Goal: Information Seeking & Learning: Learn about a topic

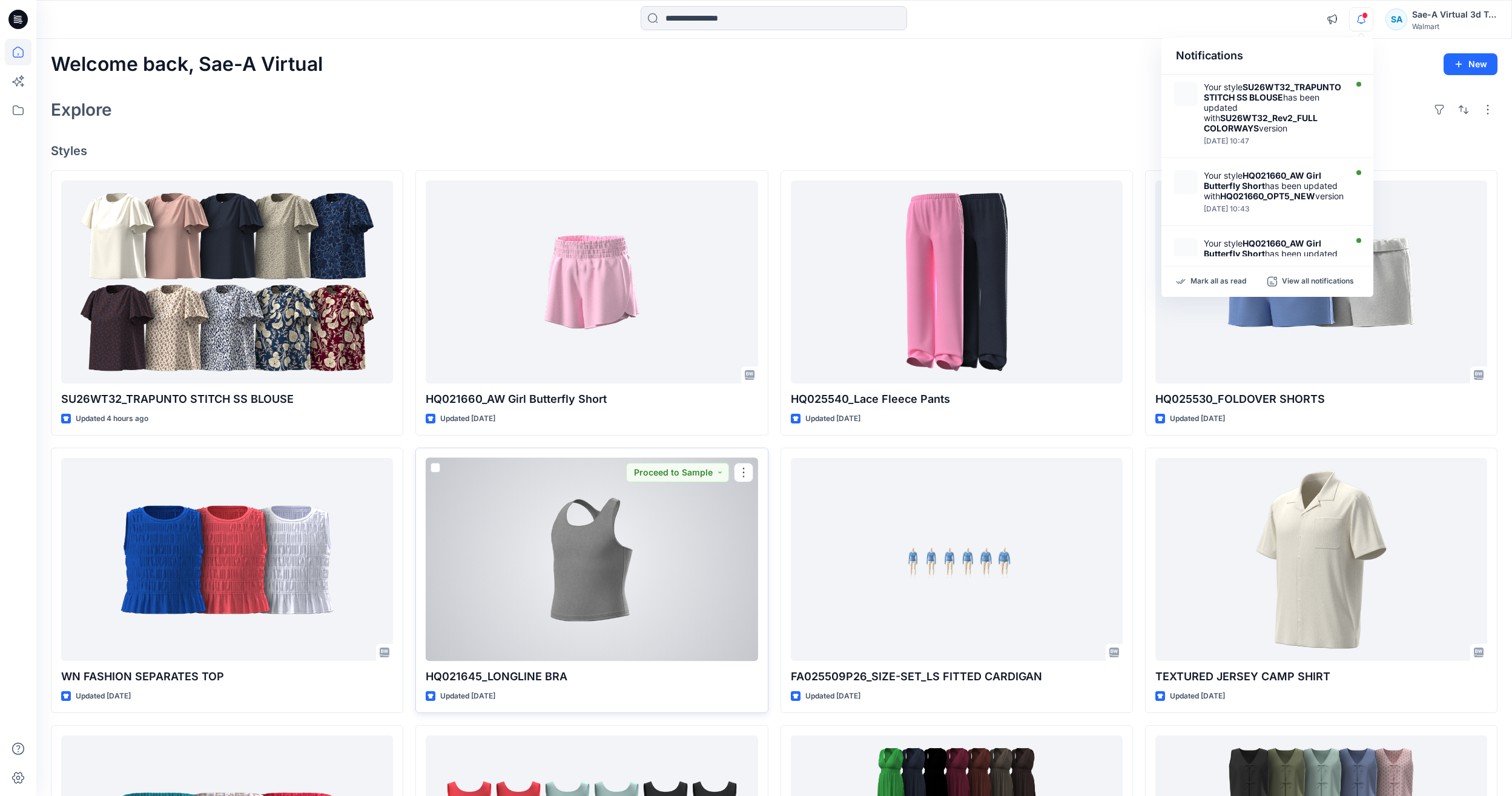
scroll to position [121, 0]
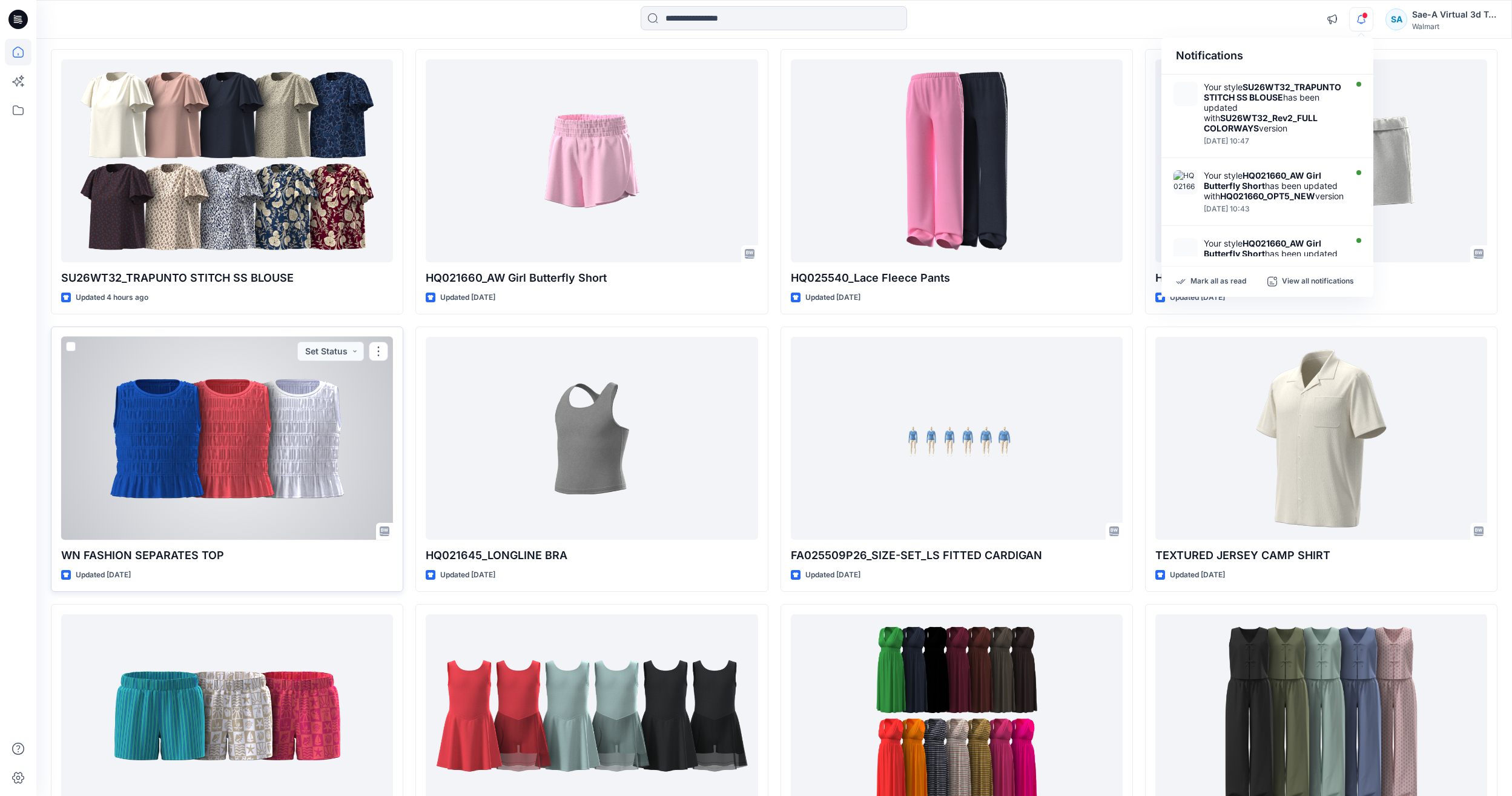
click at [278, 472] on div at bounding box center [227, 438] width 332 height 203
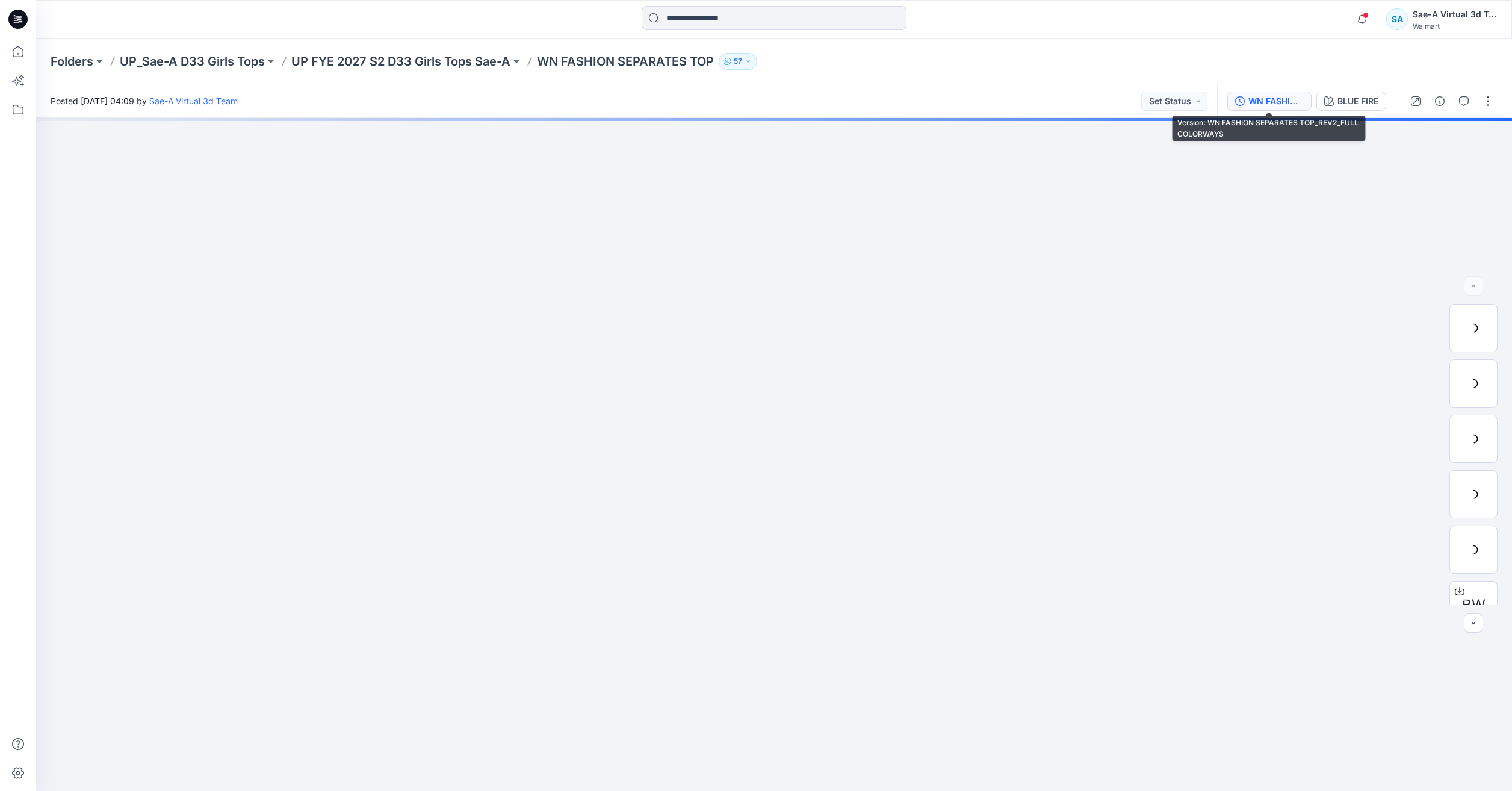
click at [1242, 103] on icon "button" at bounding box center [1240, 101] width 10 height 10
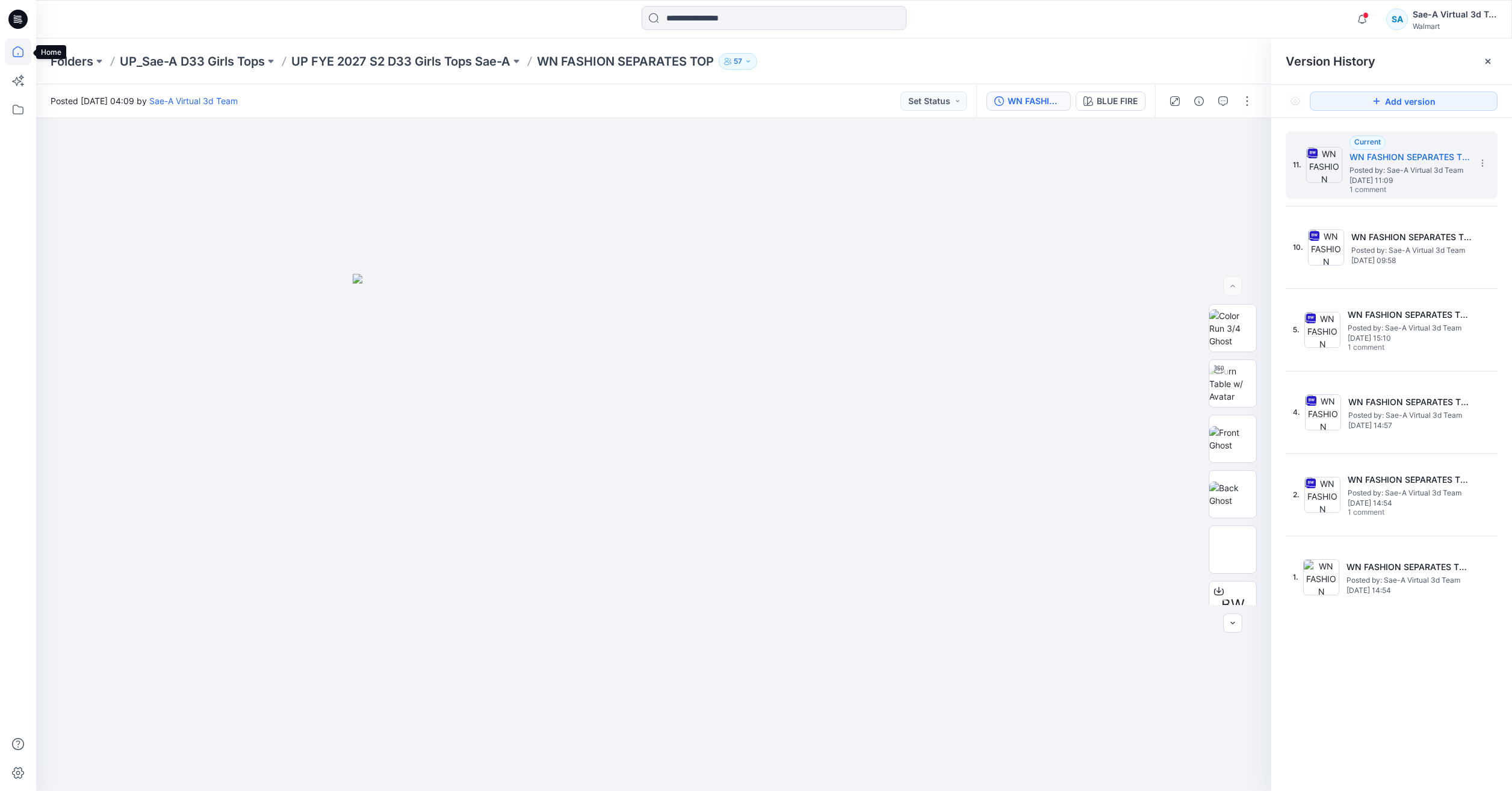
click at [11, 52] on icon at bounding box center [18, 51] width 26 height 26
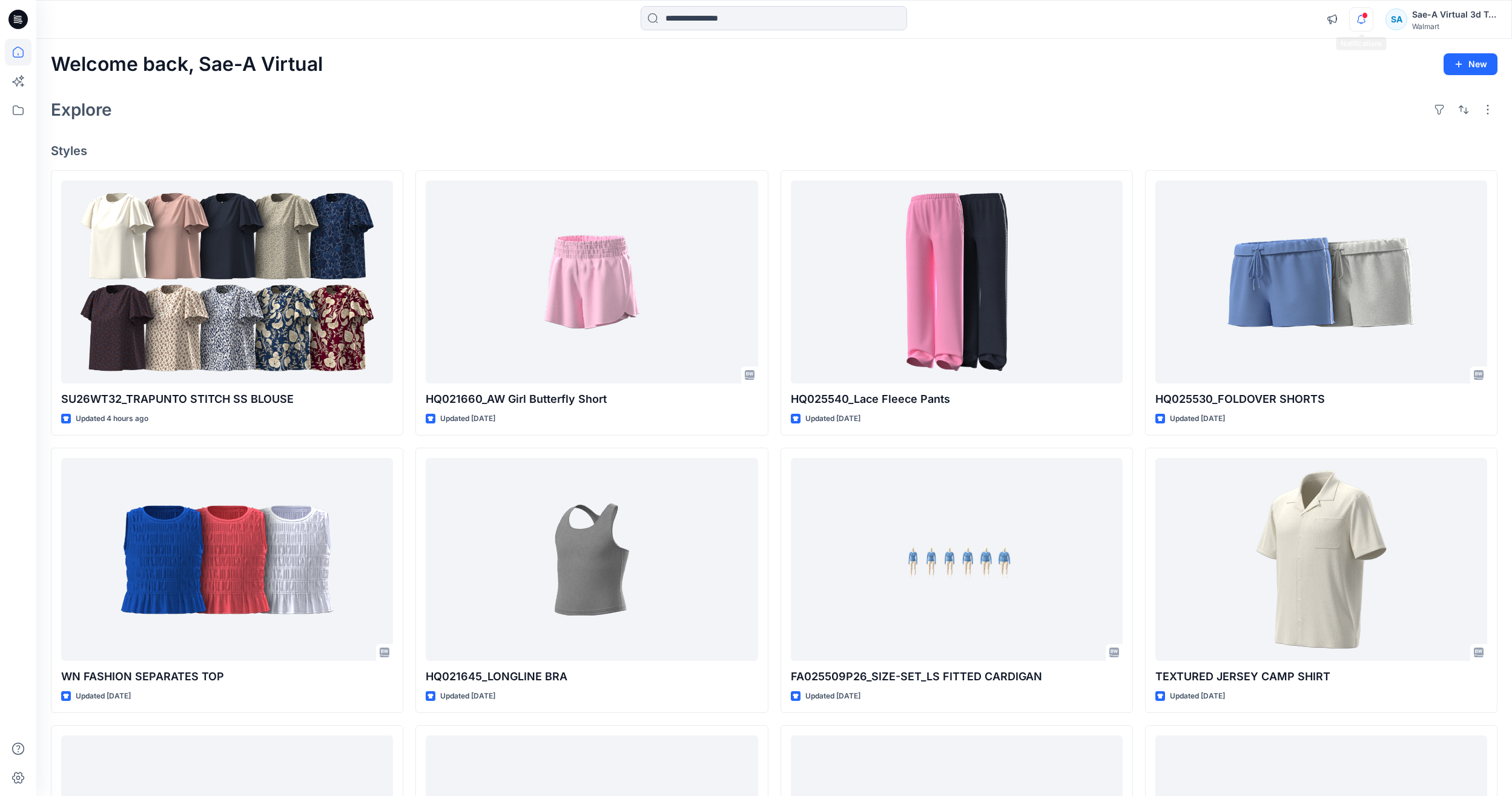
click at [1365, 21] on icon "button" at bounding box center [1361, 19] width 23 height 24
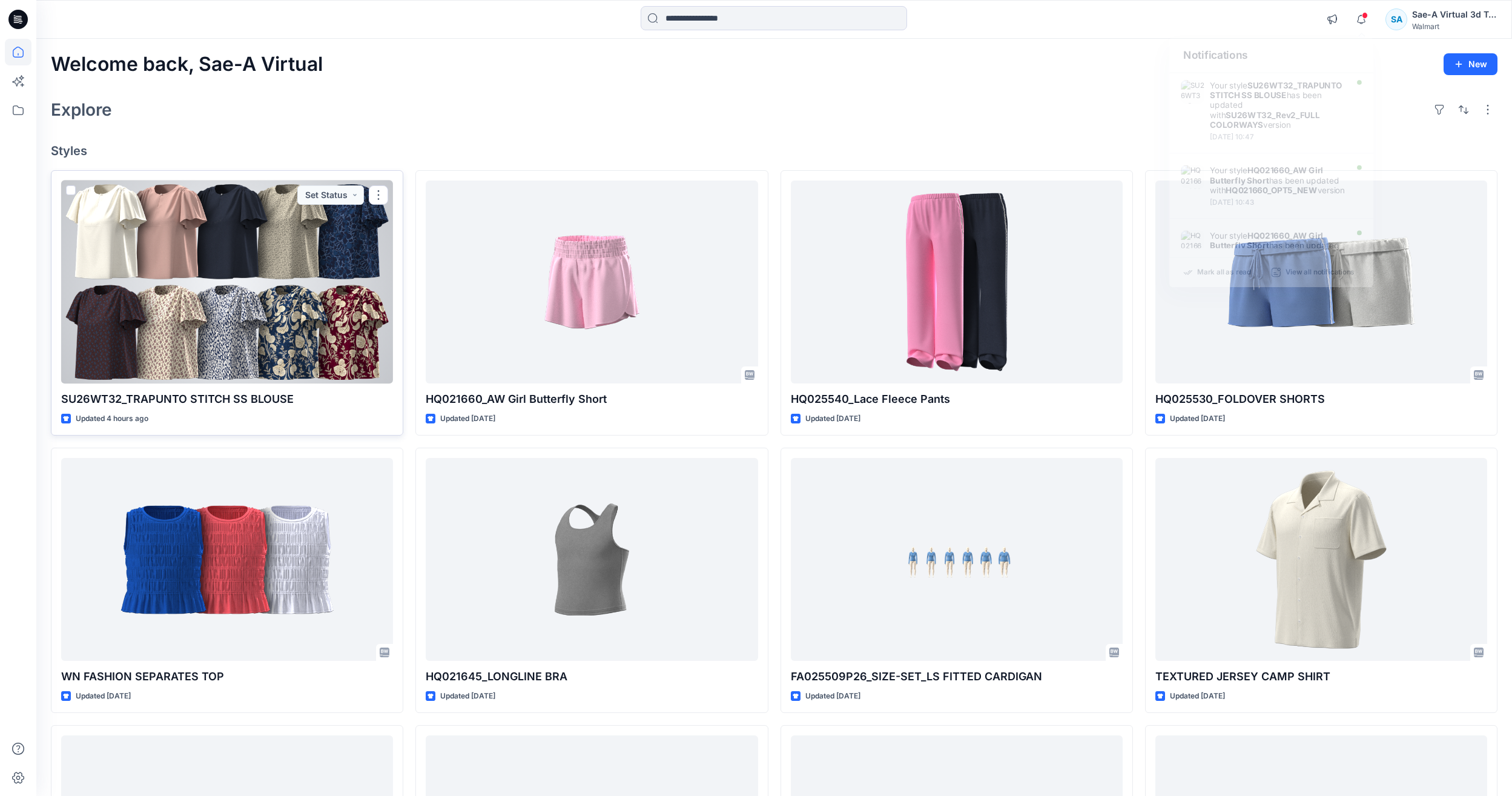
click at [224, 344] on div at bounding box center [227, 281] width 332 height 203
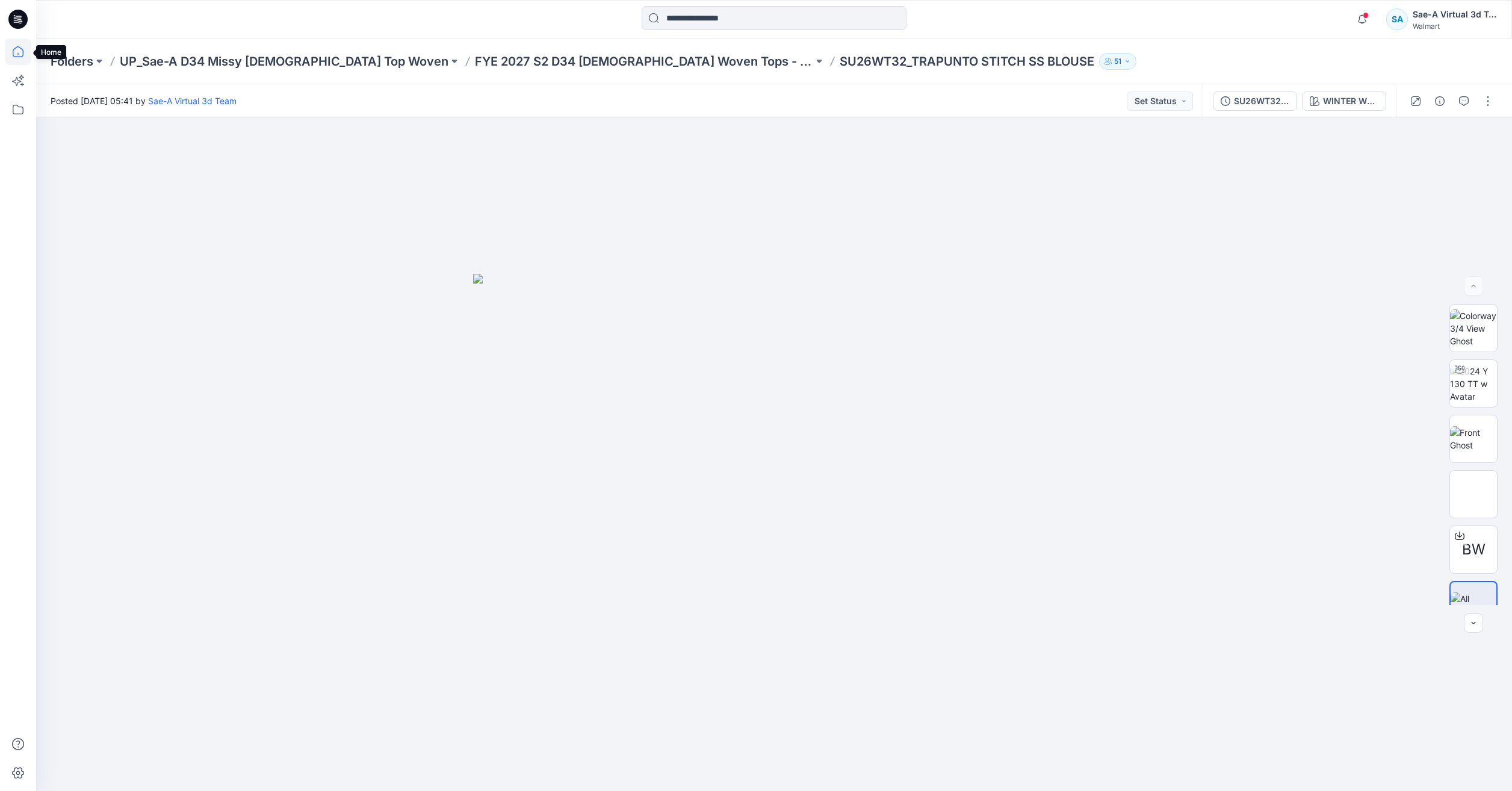
click at [16, 40] on icon at bounding box center [18, 51] width 26 height 26
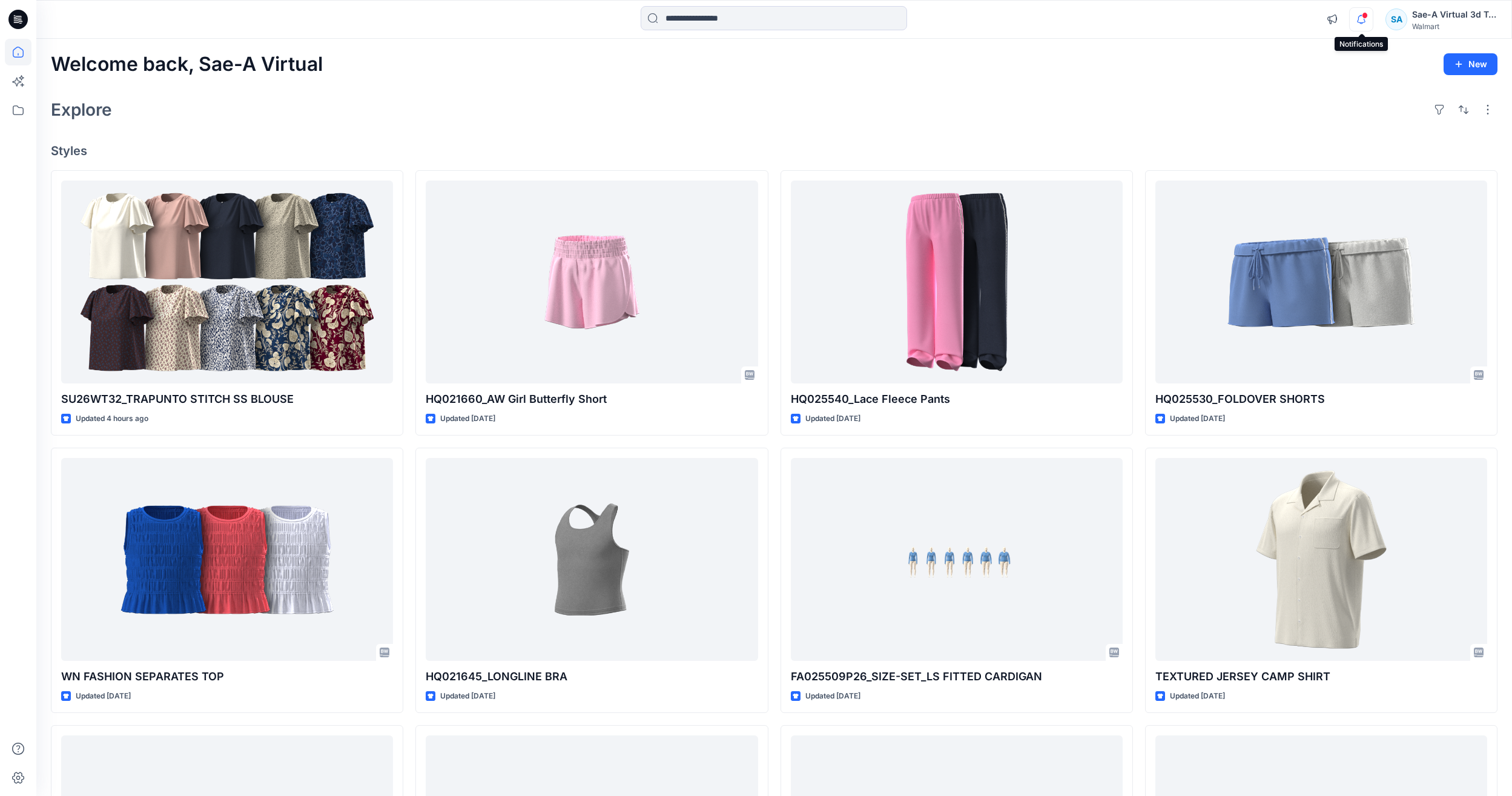
click at [1360, 22] on icon "button" at bounding box center [1361, 19] width 23 height 24
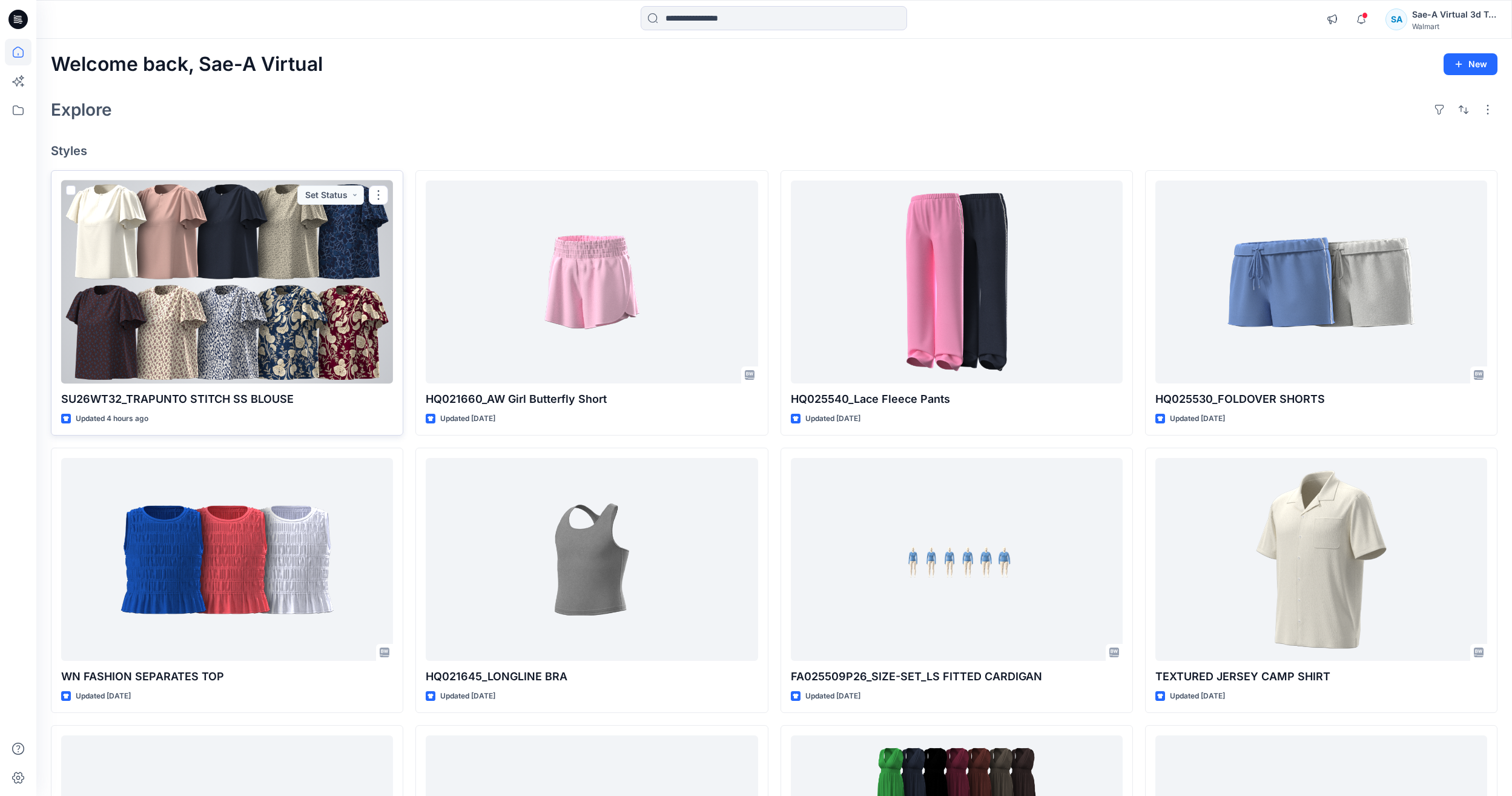
click at [285, 314] on div at bounding box center [227, 281] width 332 height 203
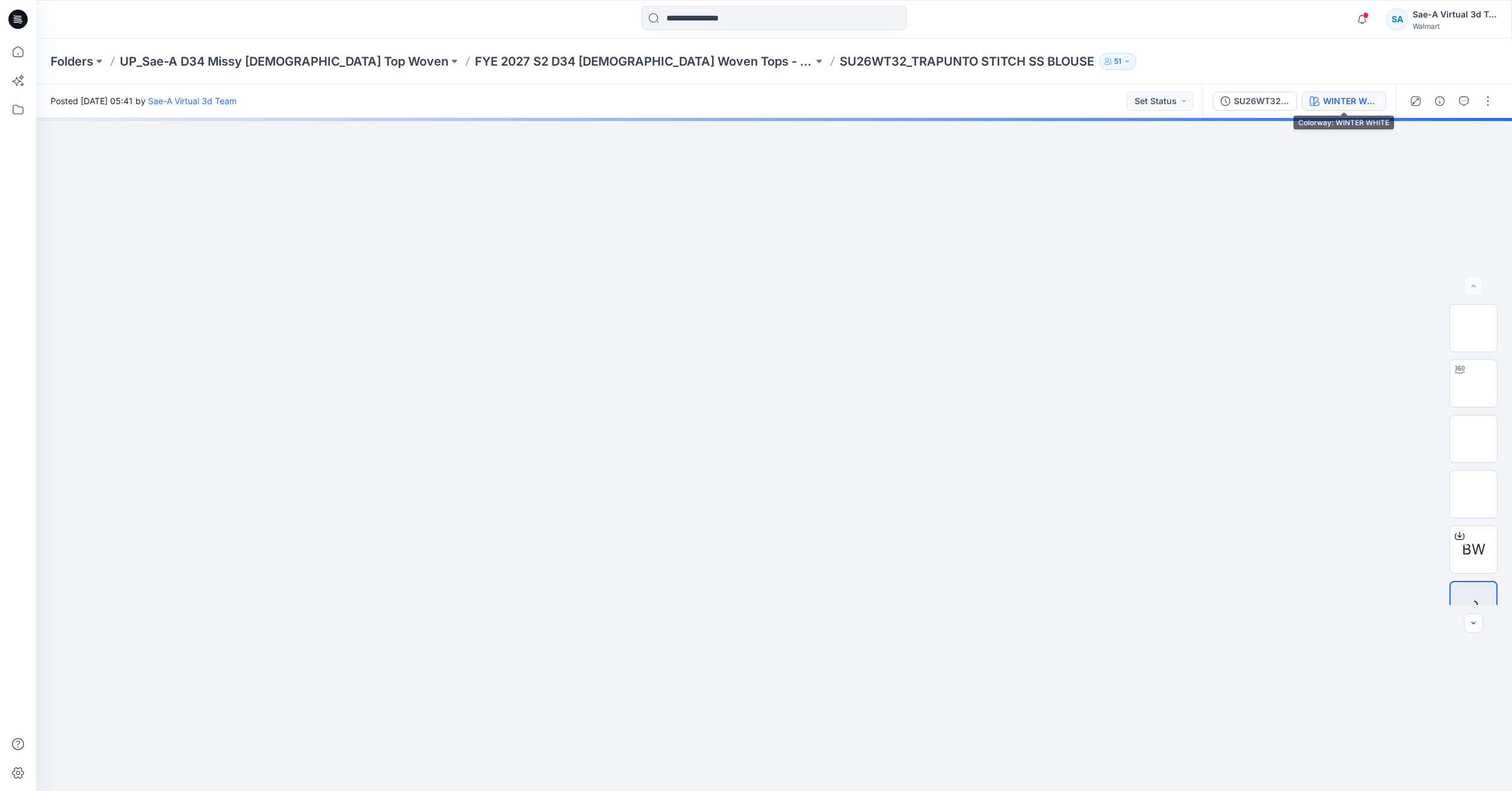
click at [1322, 105] on button "WINTER WHITE" at bounding box center [1344, 101] width 84 height 19
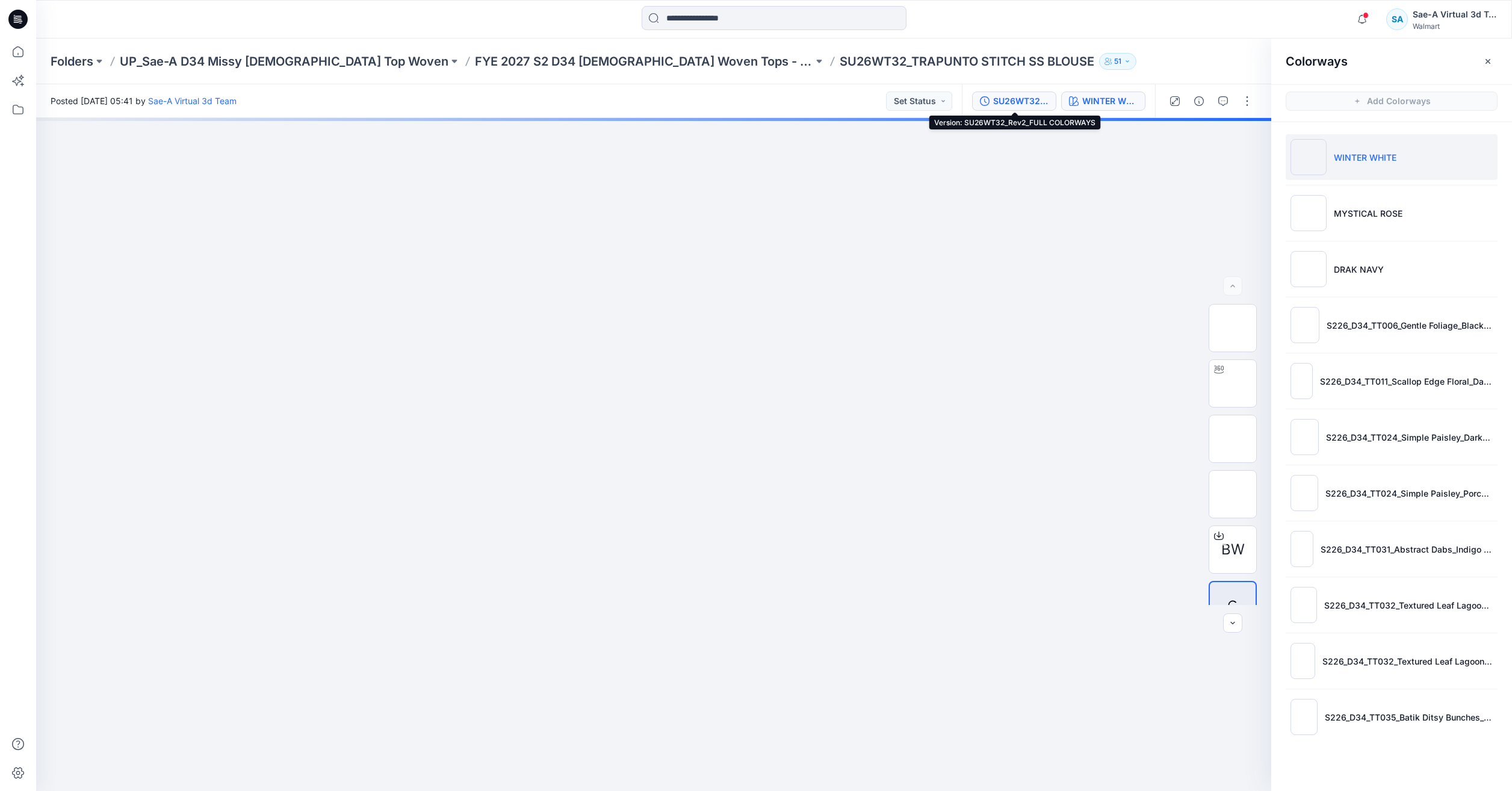
click at [1045, 108] on button "SU26WT32_Rev2_FULL COLORWAYS" at bounding box center [1014, 101] width 84 height 19
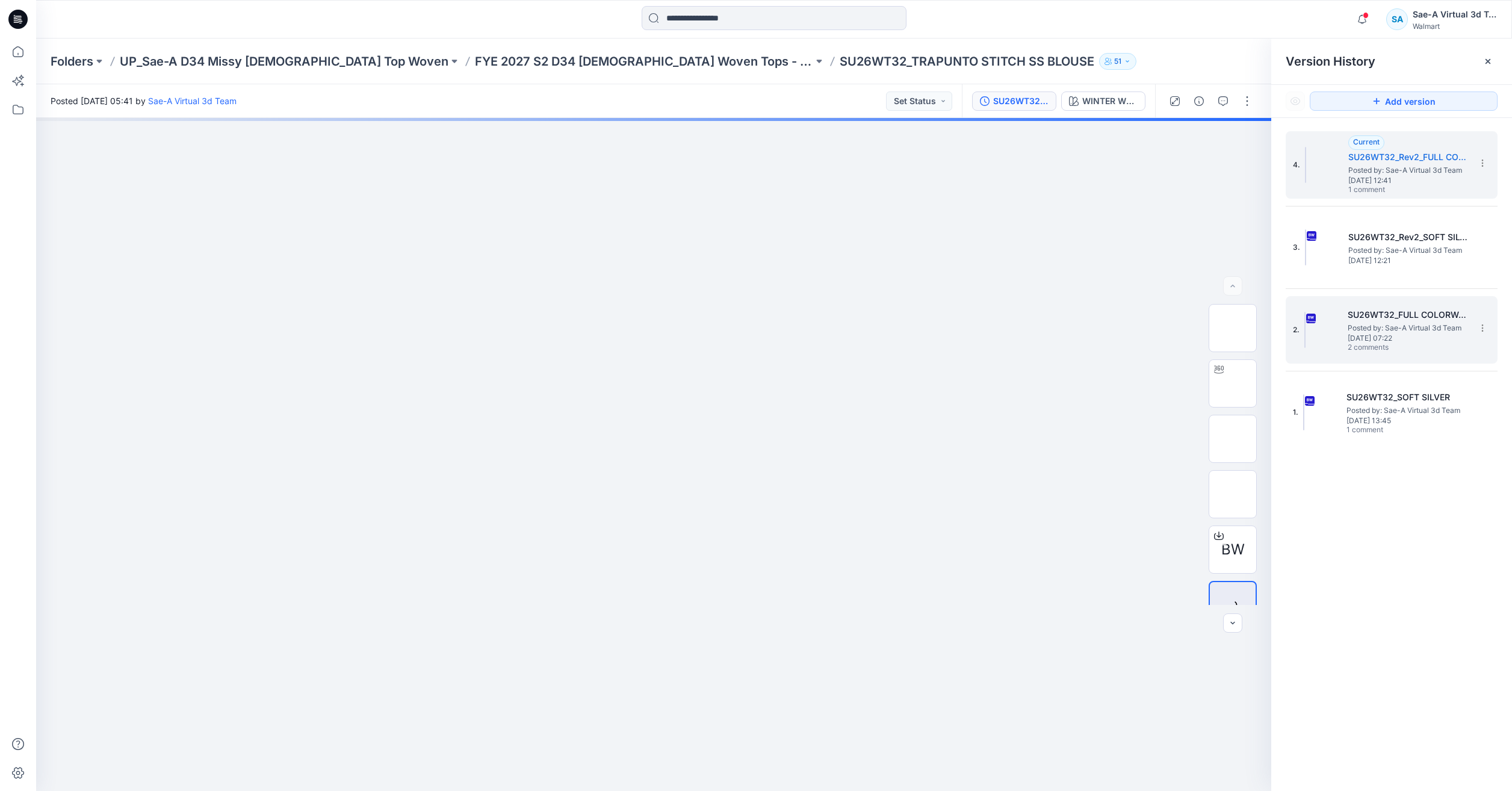
click at [1398, 332] on span "Posted by: Sae-A Virtual 3d Team" at bounding box center [1408, 328] width 120 height 12
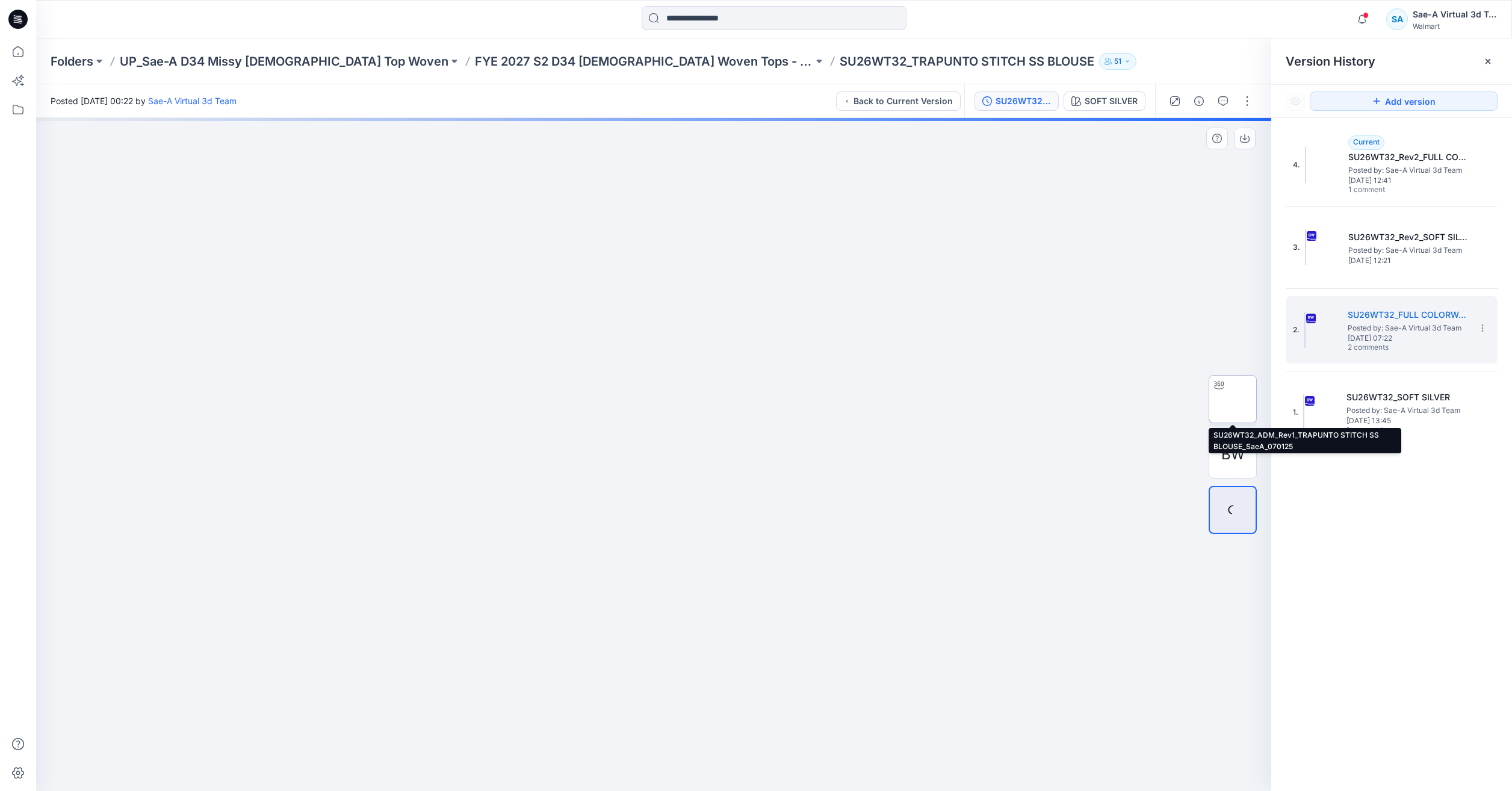
click at [1232, 399] on img at bounding box center [1232, 399] width 0 height 0
drag, startPoint x: 810, startPoint y: 463, endPoint x: 811, endPoint y: 541, distance: 78.0
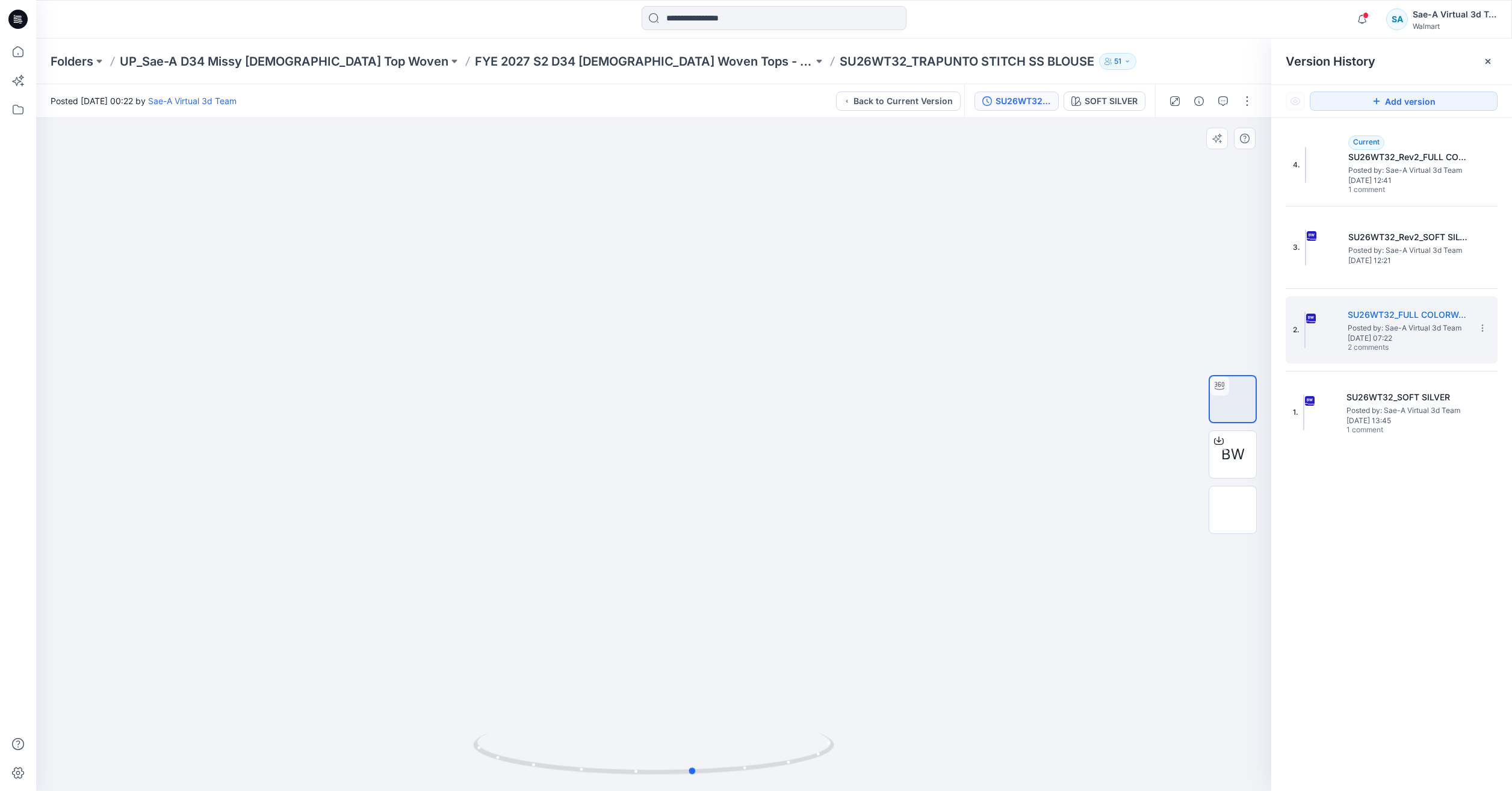
drag, startPoint x: 767, startPoint y: 758, endPoint x: 440, endPoint y: 690, distance: 334.0
click at [441, 692] on div at bounding box center [653, 455] width 1235 height 673
click at [13, 46] on icon at bounding box center [18, 51] width 26 height 26
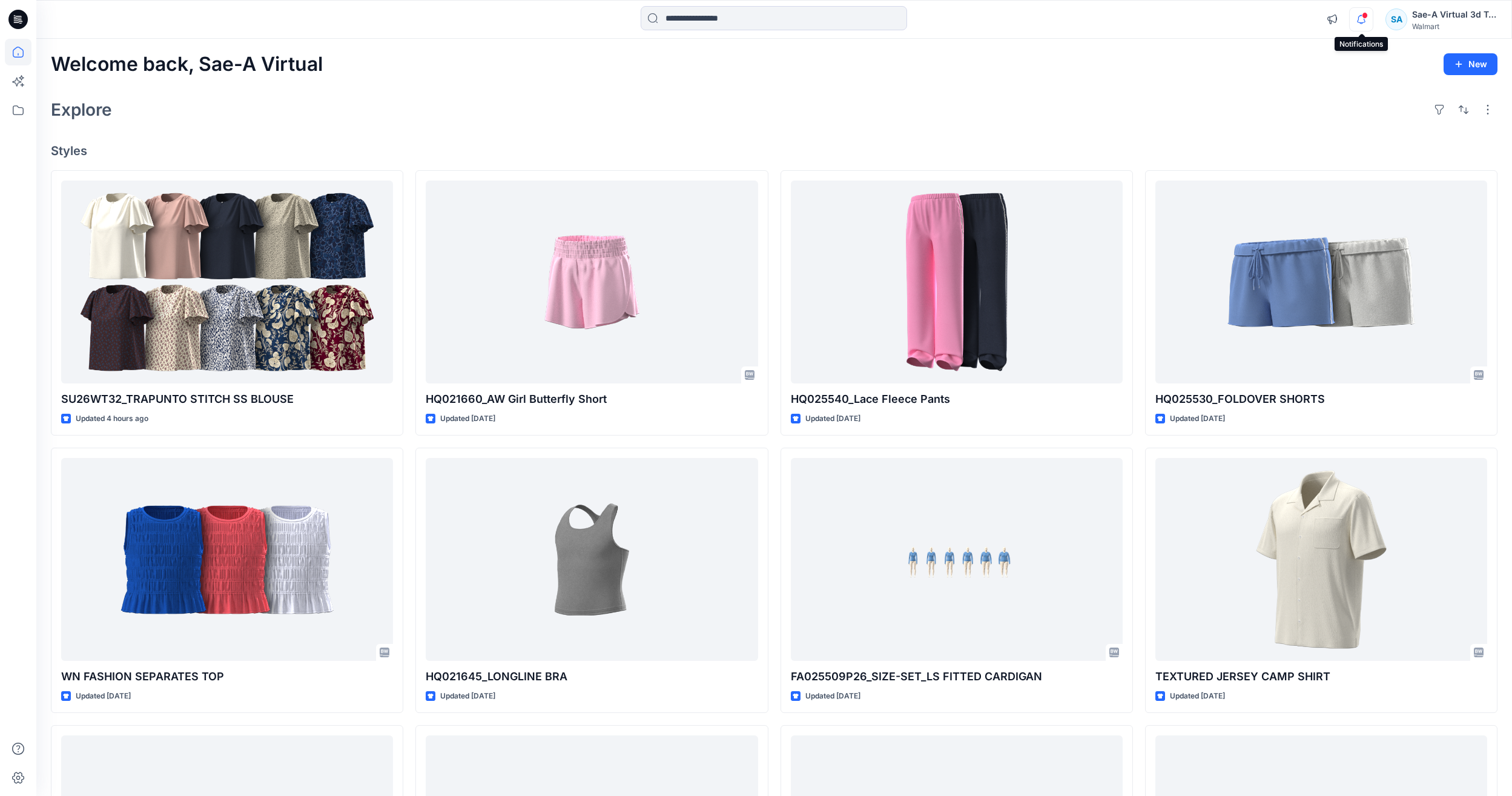
click at [1361, 11] on icon "button" at bounding box center [1361, 19] width 23 height 24
click at [862, 129] on div "Welcome back, Sae-A Virtual New Explore Styles SU26WT32_TRAPUNTO STITCH SS BLOU…" at bounding box center [774, 543] width 1476 height 1010
click at [1356, 10] on icon "button" at bounding box center [1361, 19] width 23 height 24
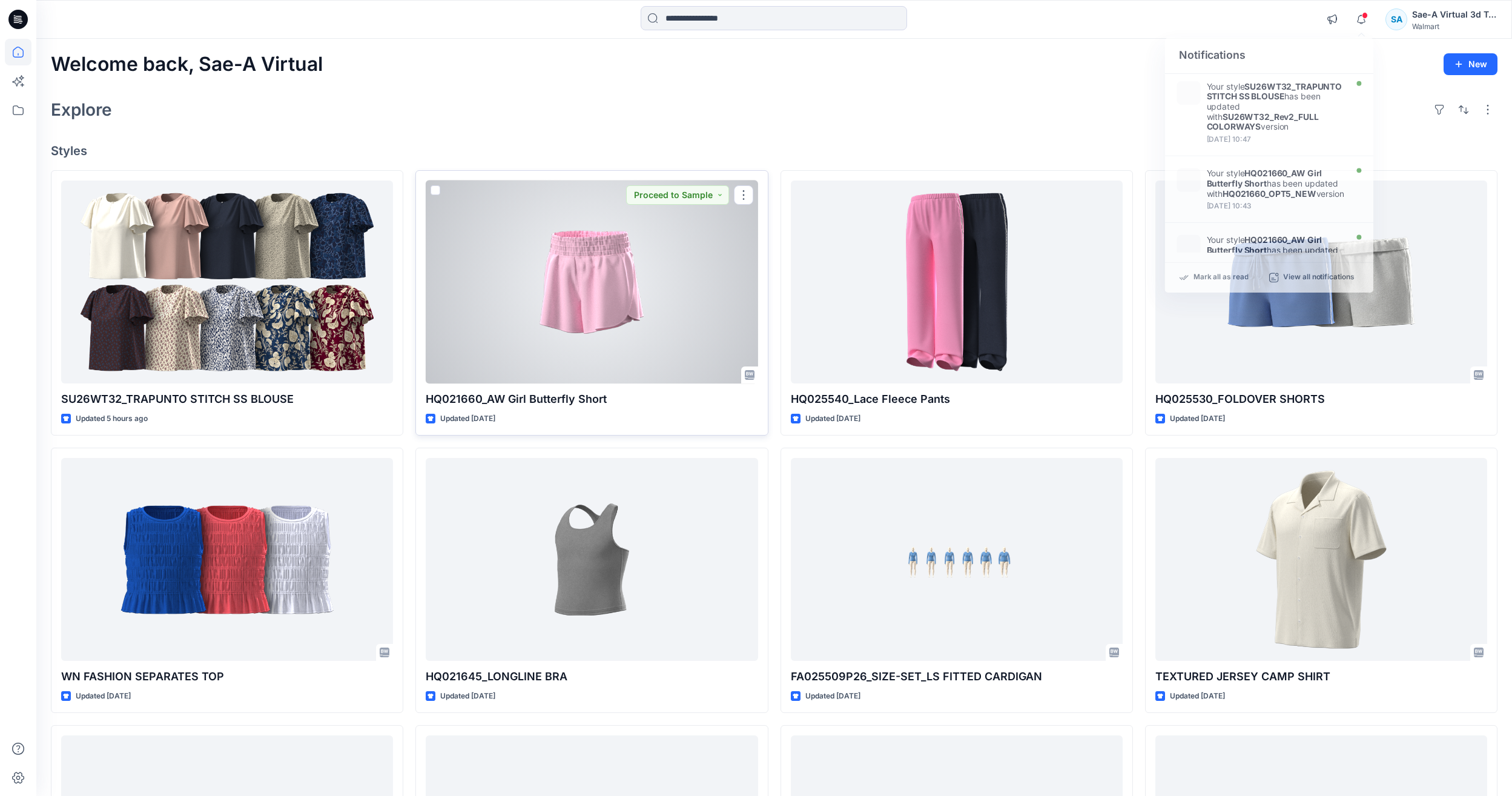
click at [479, 278] on div at bounding box center [592, 281] width 332 height 203
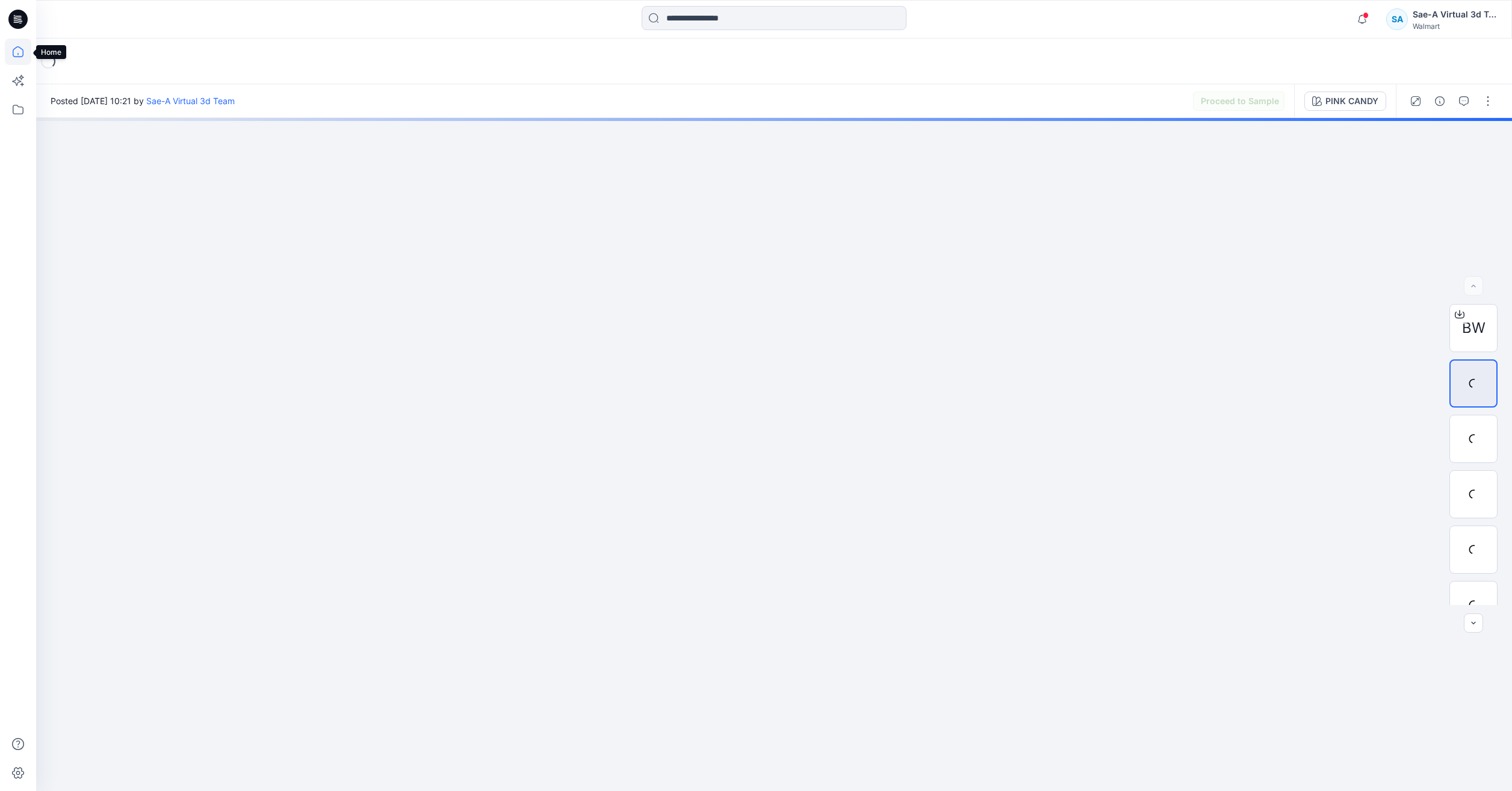
click at [13, 45] on icon at bounding box center [18, 51] width 26 height 26
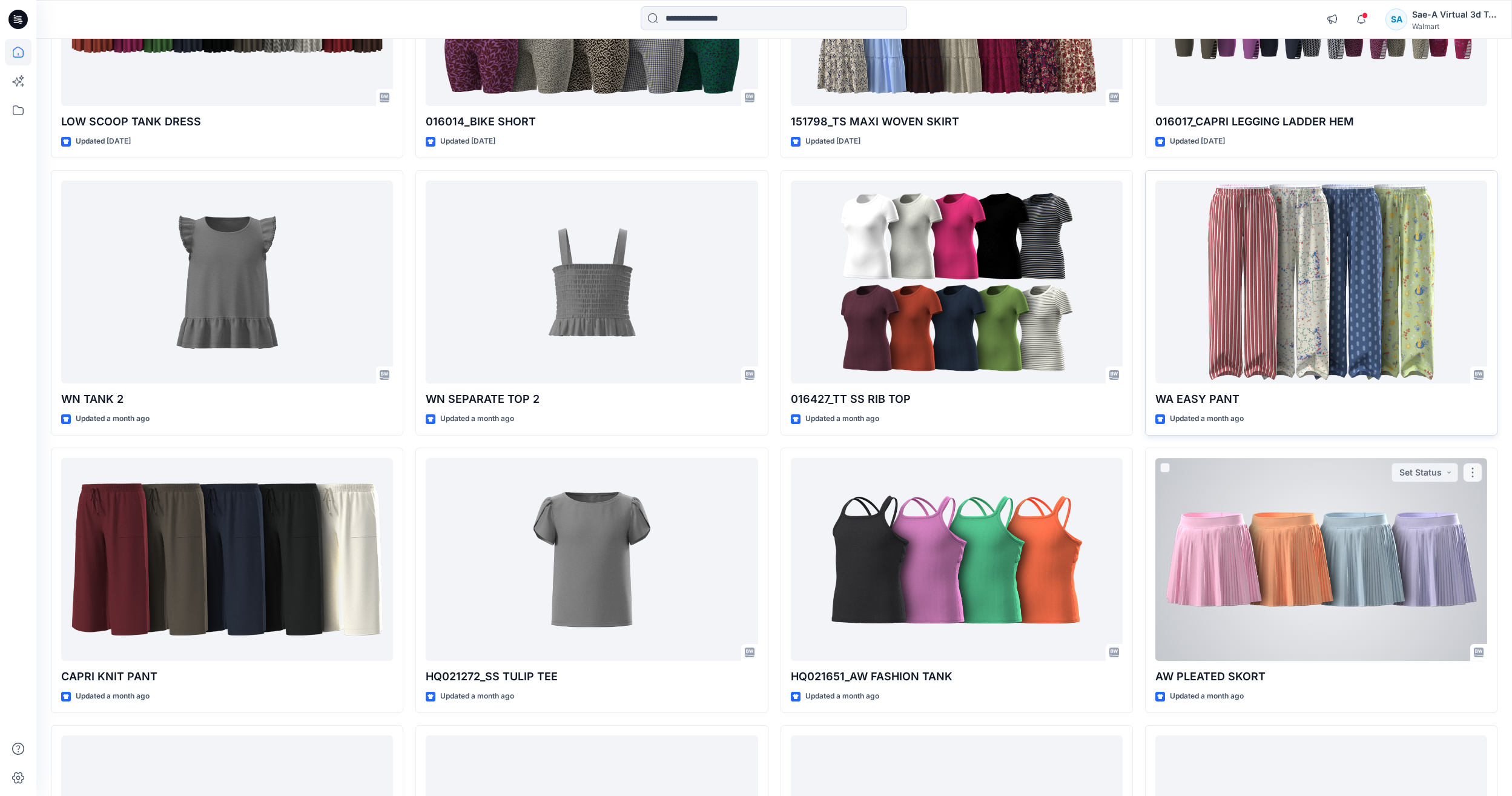
scroll to position [6383, 0]
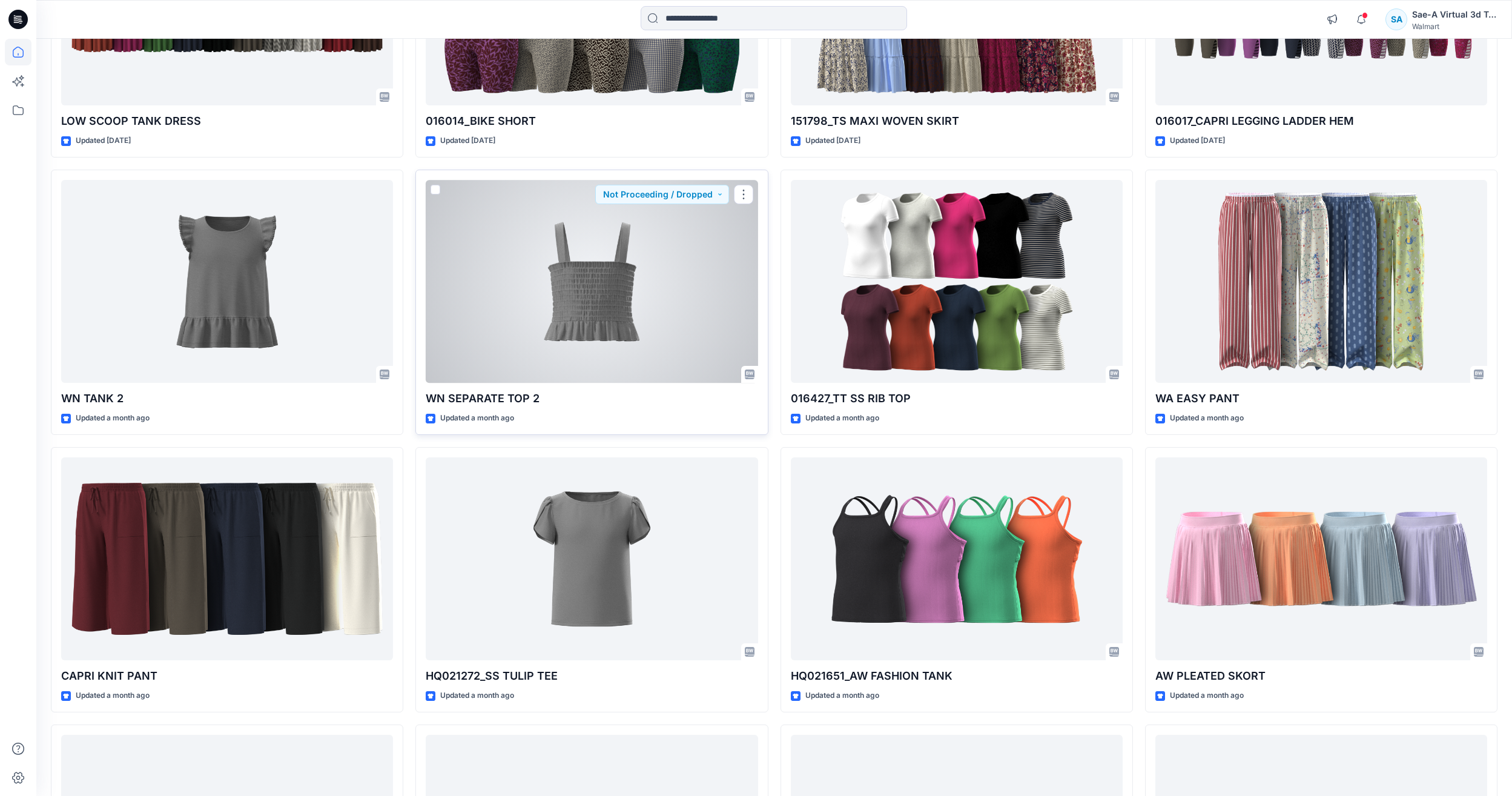
click at [602, 244] on div at bounding box center [592, 281] width 332 height 203
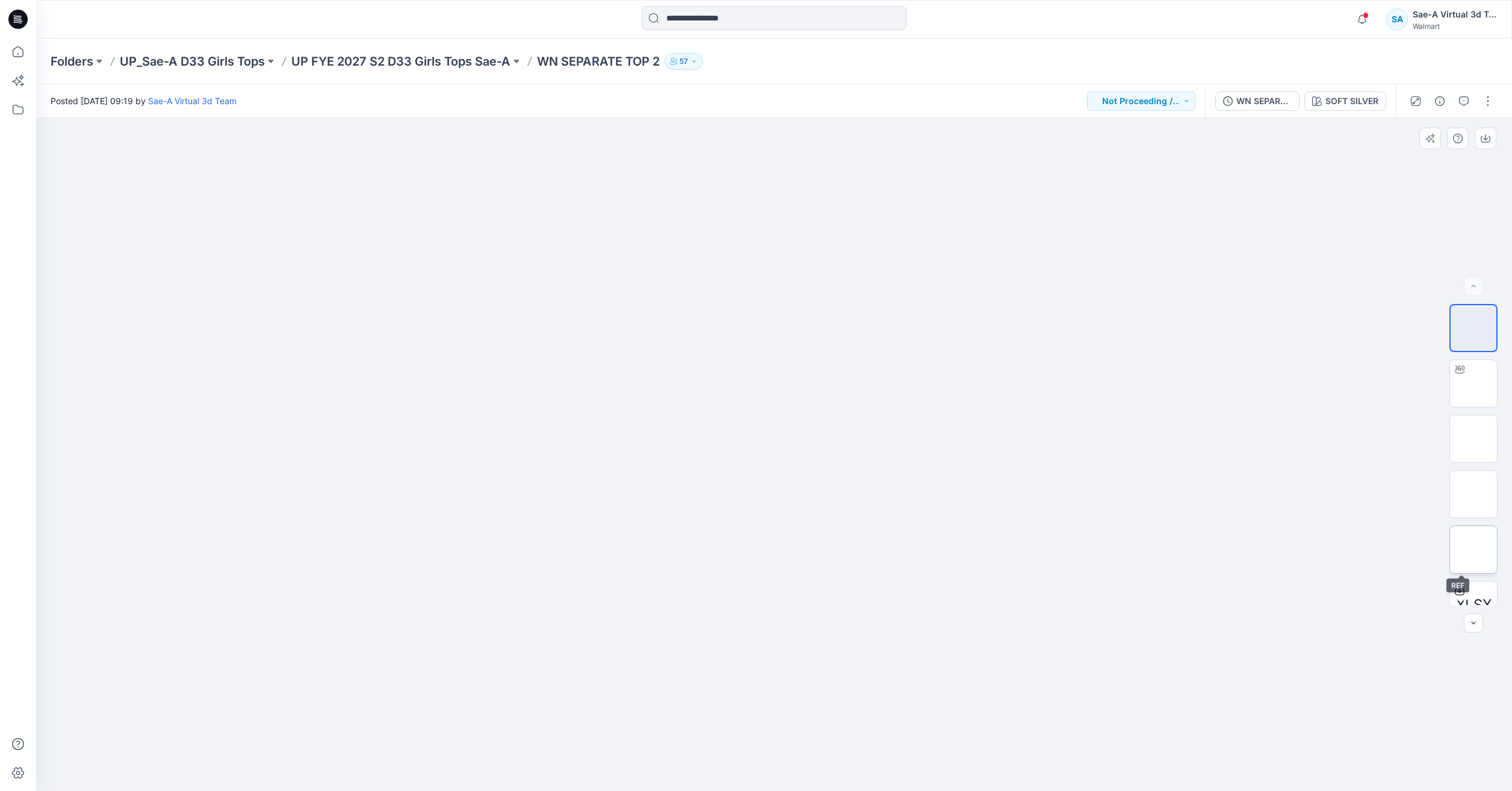
click at [1473, 550] on img at bounding box center [1473, 550] width 0 height 0
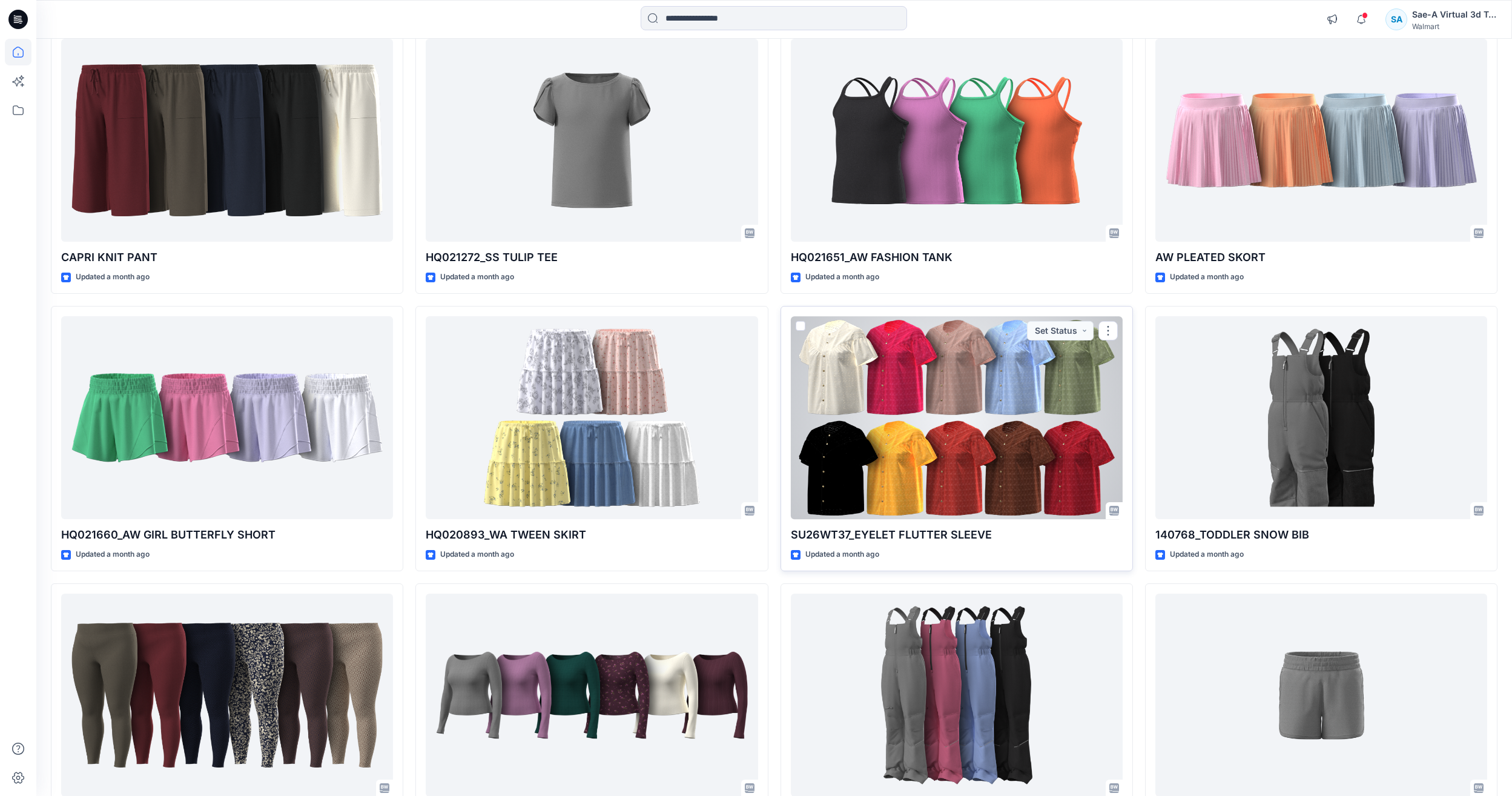
scroll to position [6912, 0]
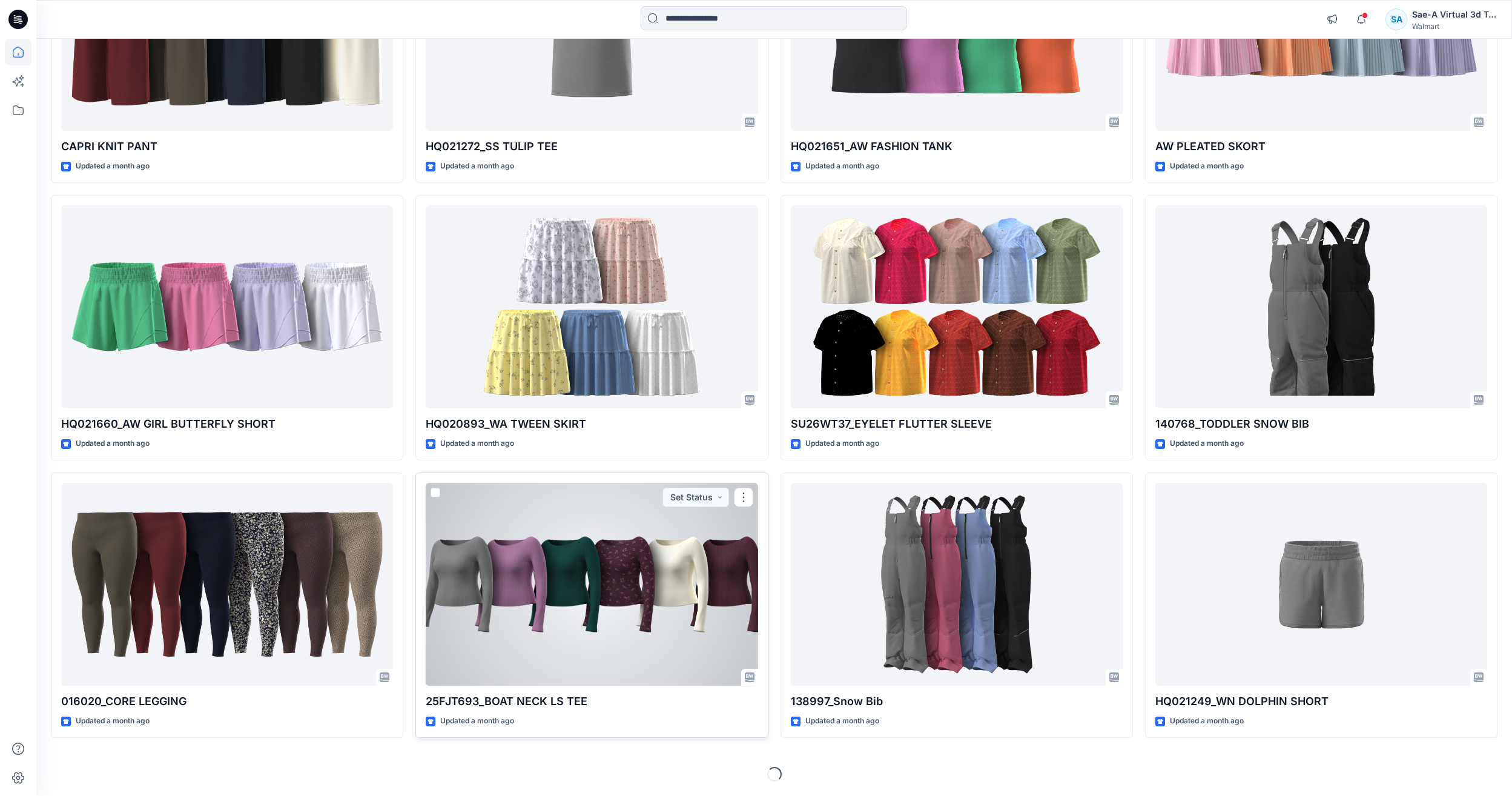
click at [653, 601] on div at bounding box center [592, 584] width 332 height 203
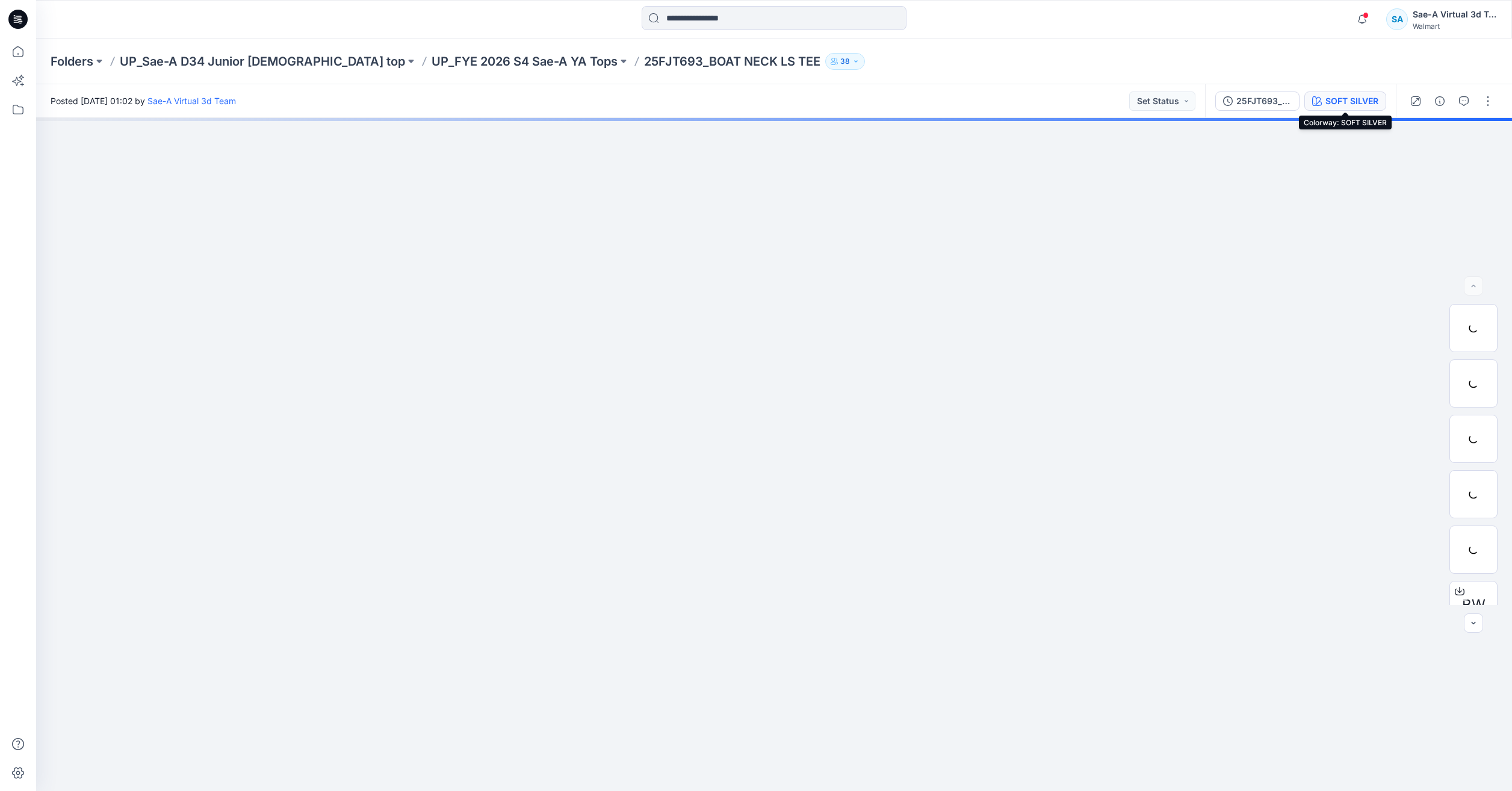
click at [1320, 100] on icon "button" at bounding box center [1317, 101] width 10 height 10
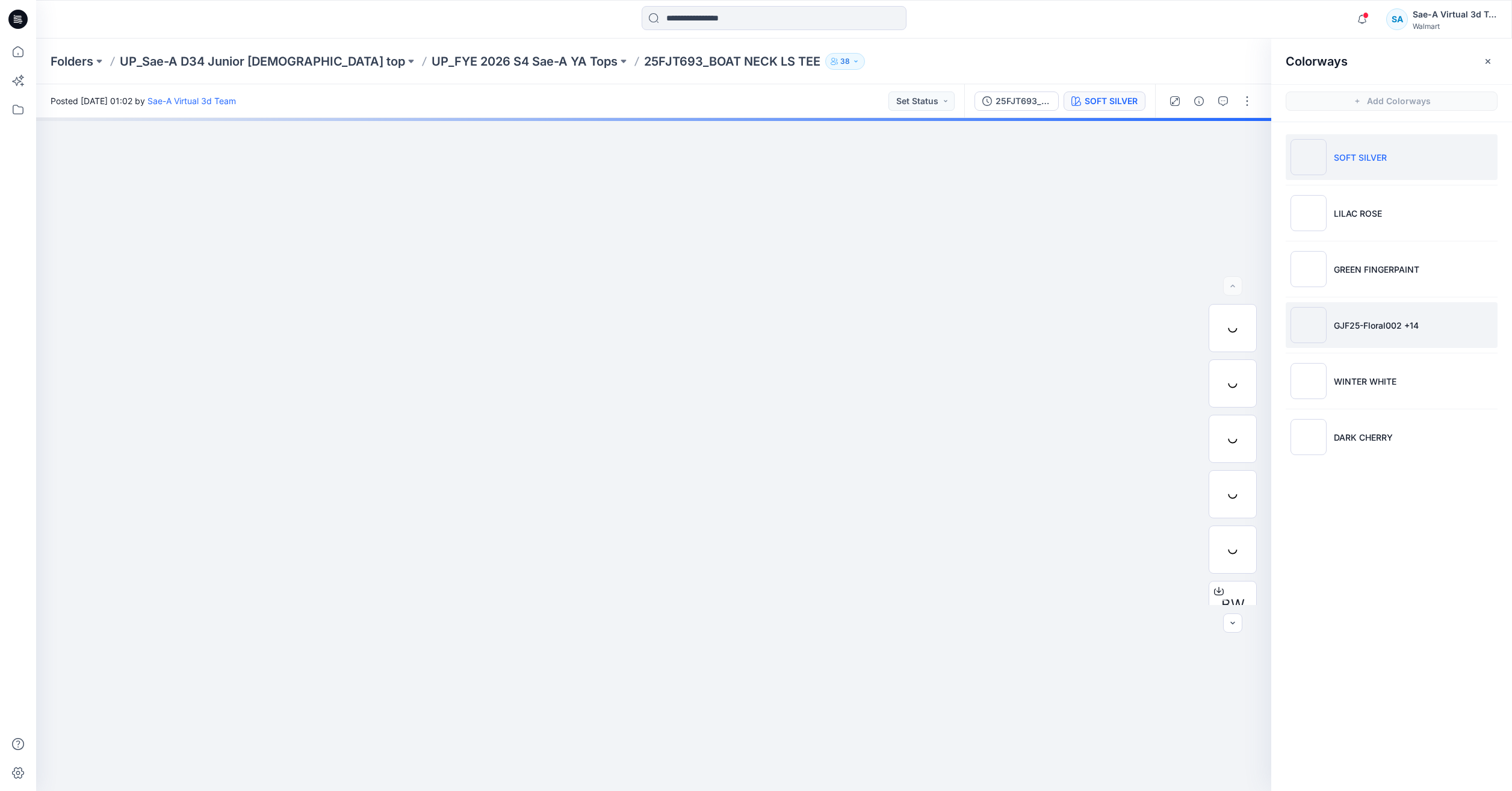
click at [1368, 330] on p "GJF25-Floral002 +14" at bounding box center [1376, 326] width 85 height 13
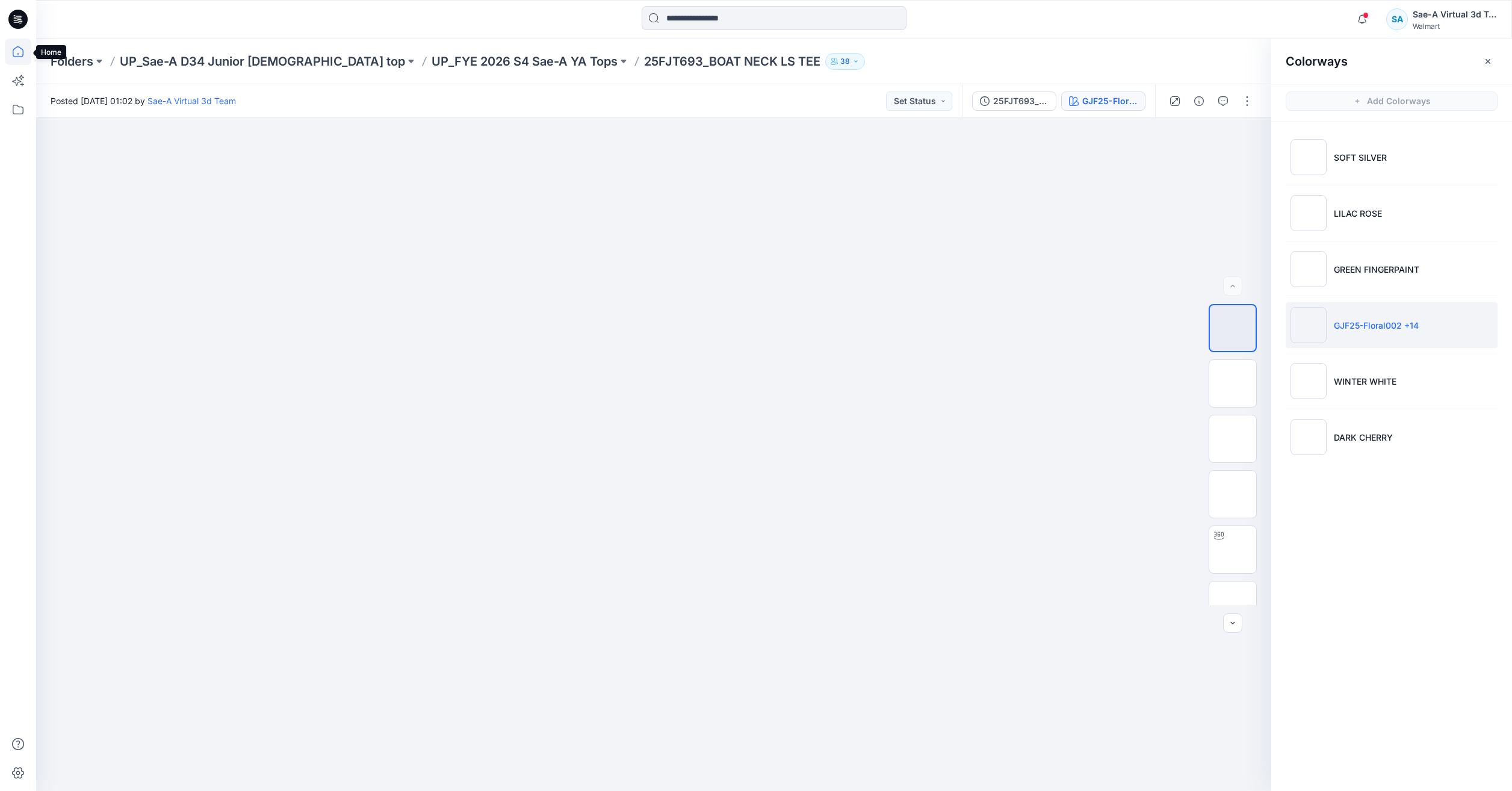
click at [18, 60] on icon at bounding box center [18, 51] width 26 height 26
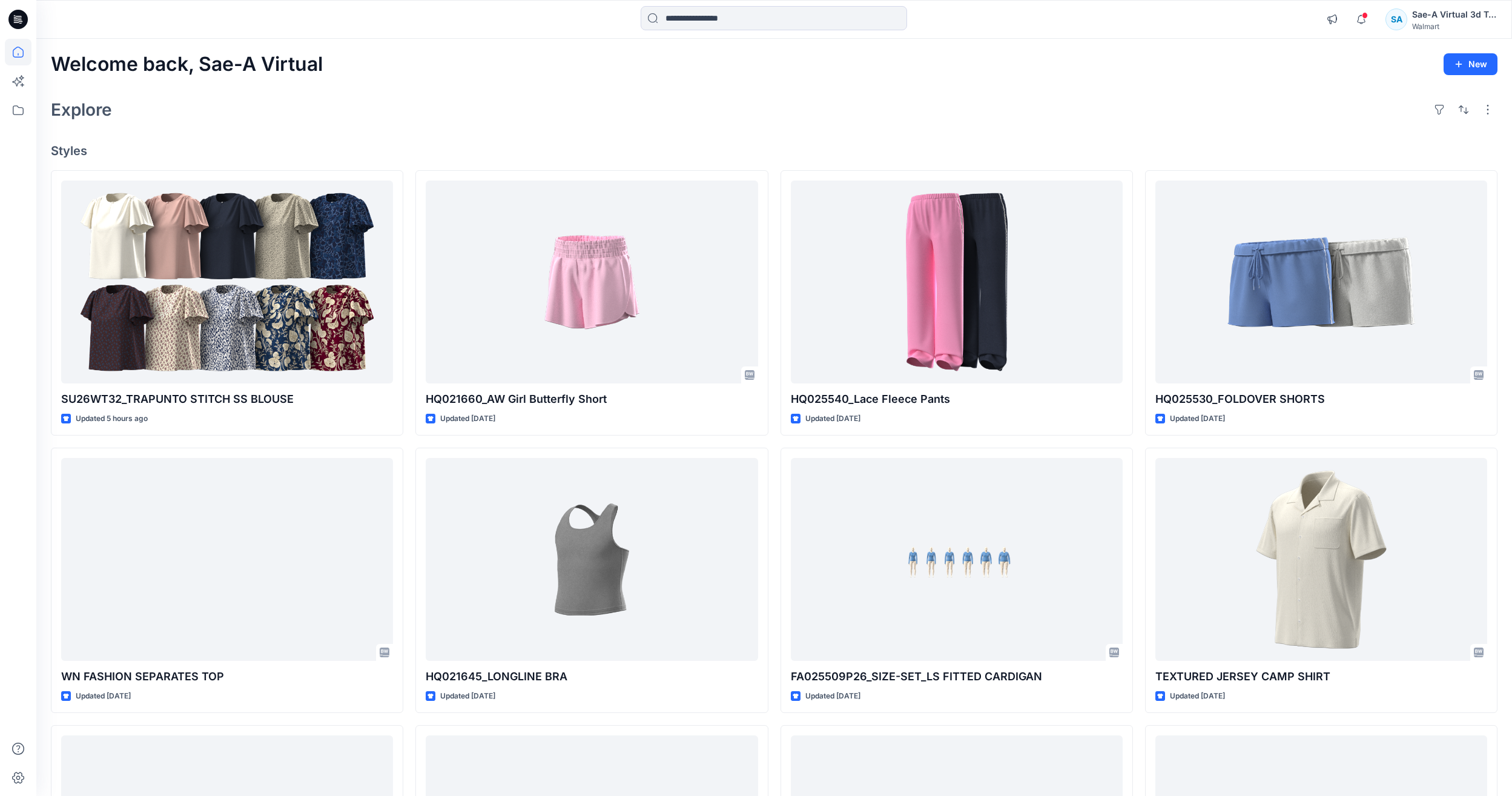
click at [1374, 21] on div "Notifications Your style SU26WT32_TRAPUNTO STITCH SS BLOUSE has been updated wi…" at bounding box center [1408, 19] width 177 height 26
click at [1365, 21] on icon "button" at bounding box center [1361, 19] width 9 height 8
